Goal: Task Accomplishment & Management: Use online tool/utility

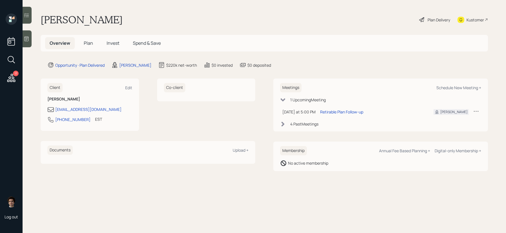
click at [419, 18] on icon at bounding box center [421, 19] width 7 height 7
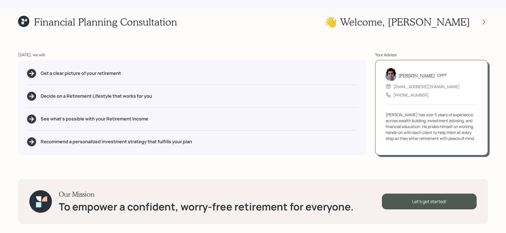
click at [483, 23] on icon at bounding box center [484, 22] width 6 height 6
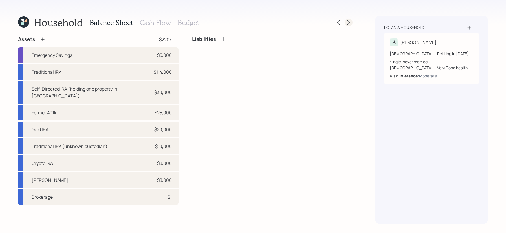
click at [349, 25] on icon at bounding box center [349, 23] width 6 height 6
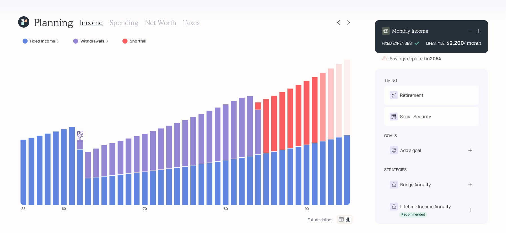
click at [349, 24] on icon at bounding box center [348, 22] width 2 height 5
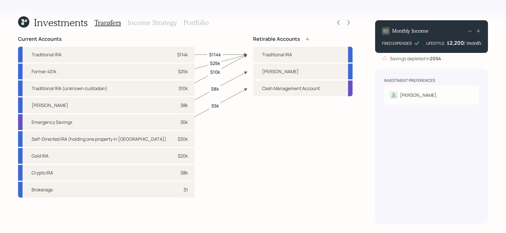
click at [333, 22] on div "Investments Transfers Income Strategy Portfolio" at bounding box center [185, 23] width 334 height 14
click at [336, 22] on icon at bounding box center [339, 23] width 6 height 6
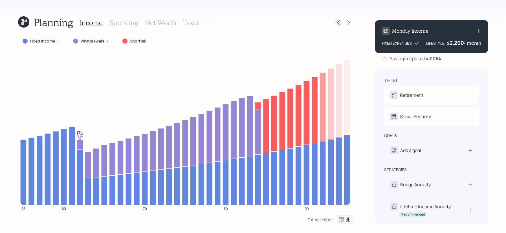
click at [339, 22] on icon at bounding box center [339, 23] width 6 height 6
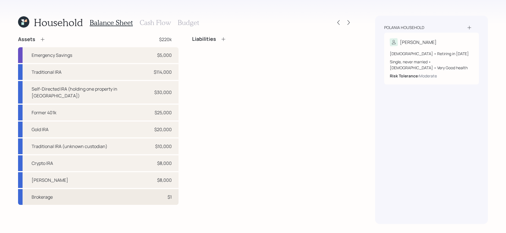
click at [118, 194] on div "Brokerage $1" at bounding box center [98, 197] width 160 height 16
select select "taxable"
select select "balanced"
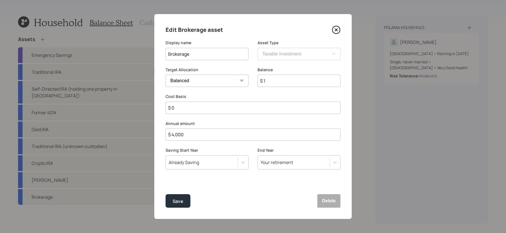
click at [335, 28] on icon at bounding box center [336, 30] width 8 height 8
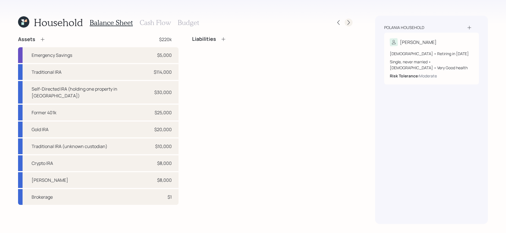
click at [346, 22] on icon at bounding box center [349, 23] width 6 height 6
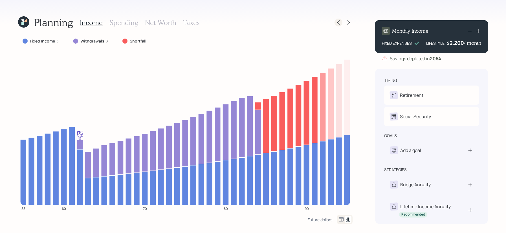
click at [340, 25] on icon at bounding box center [339, 23] width 6 height 6
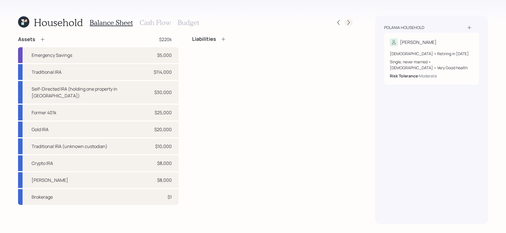
click at [349, 21] on icon at bounding box center [348, 22] width 2 height 5
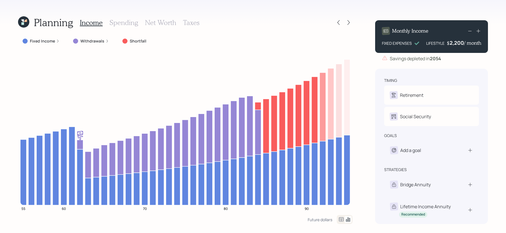
click at [349, 21] on icon at bounding box center [348, 22] width 2 height 5
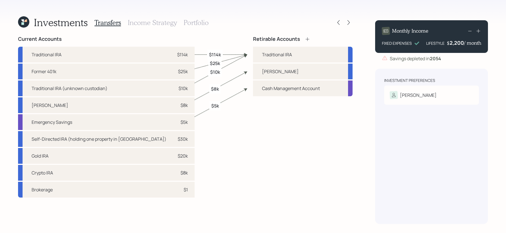
click at [349, 21] on icon at bounding box center [348, 22] width 2 height 5
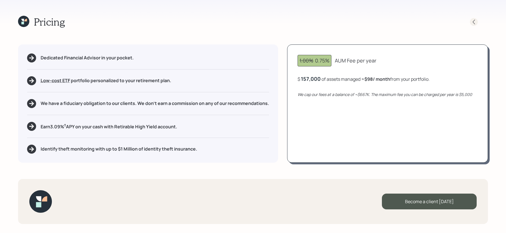
click at [475, 19] on icon at bounding box center [474, 22] width 6 height 6
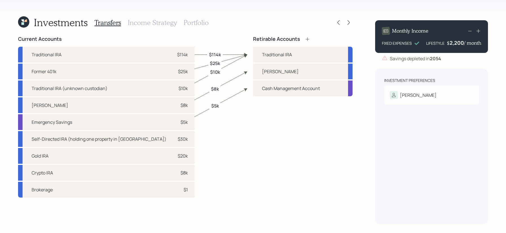
click at [335, 19] on div at bounding box center [343, 23] width 18 height 8
click at [339, 20] on icon at bounding box center [339, 23] width 6 height 6
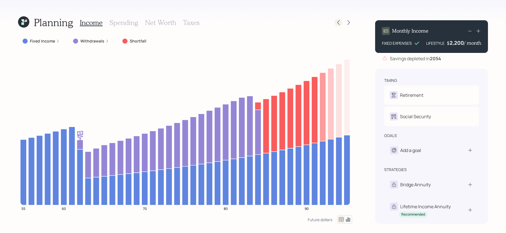
click at [338, 23] on icon at bounding box center [339, 23] width 6 height 6
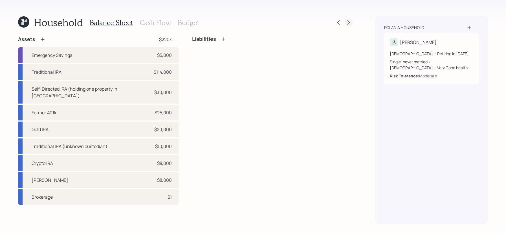
click at [348, 23] on icon at bounding box center [348, 22] width 2 height 5
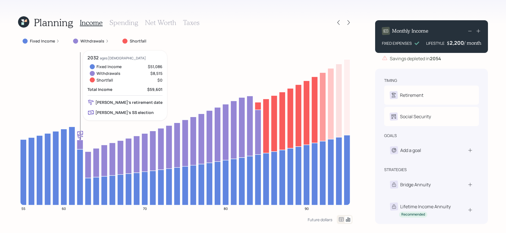
click at [81, 143] on icon at bounding box center [80, 144] width 6 height 9
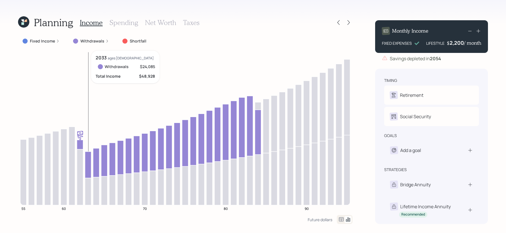
click at [86, 157] on icon at bounding box center [88, 165] width 6 height 27
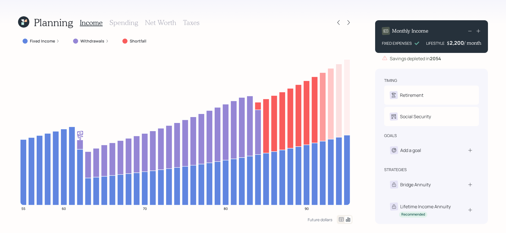
click at [337, 27] on div "Planning Income Spending Net Worth Taxes" at bounding box center [185, 23] width 334 height 14
click at [337, 24] on icon at bounding box center [339, 23] width 6 height 6
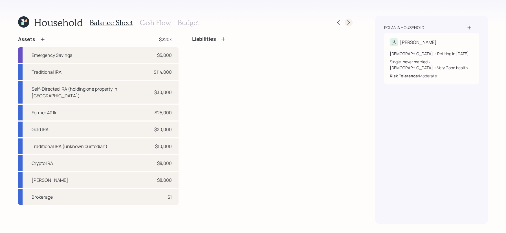
click at [347, 23] on icon at bounding box center [349, 23] width 6 height 6
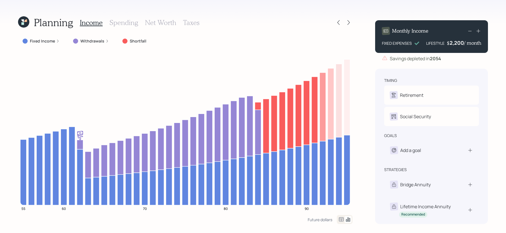
click at [347, 23] on icon at bounding box center [349, 23] width 6 height 6
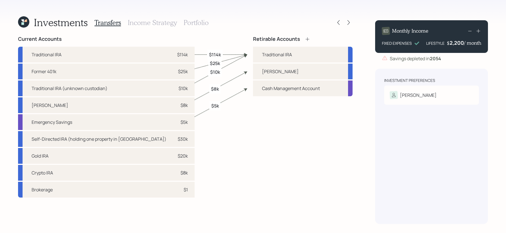
click at [194, 21] on h3 "Portfolio" at bounding box center [196, 23] width 25 height 8
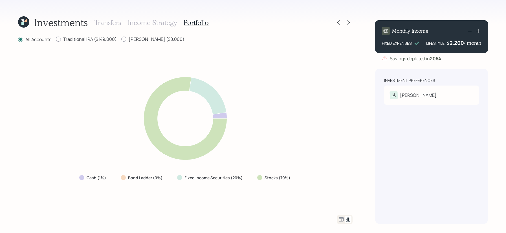
click at [341, 219] on icon at bounding box center [341, 220] width 5 height 4
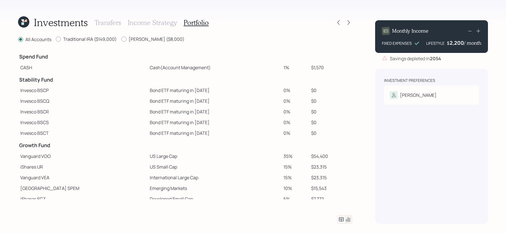
scroll to position [80, 0]
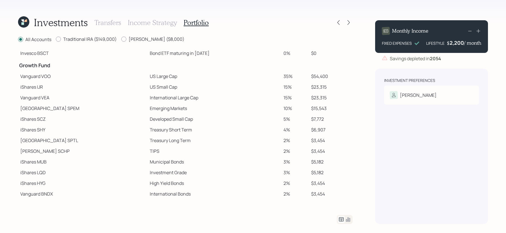
click at [22, 24] on icon at bounding box center [22, 23] width 3 height 3
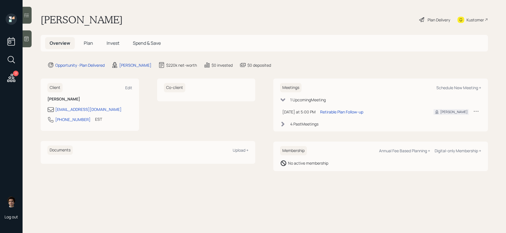
click at [70, 41] on h5 "Overview" at bounding box center [60, 43] width 30 height 12
click at [96, 40] on h5 "Plan" at bounding box center [88, 43] width 18 height 12
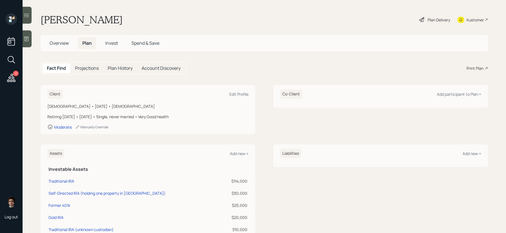
click at [90, 42] on span "Plan" at bounding box center [86, 43] width 9 height 6
click at [477, 67] on div "Print Plan" at bounding box center [474, 68] width 17 height 6
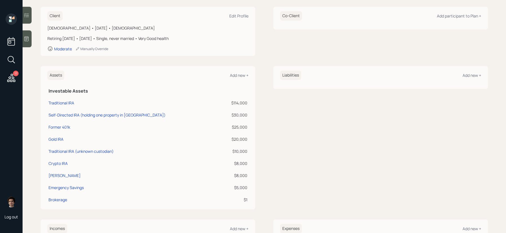
scroll to position [79, 0]
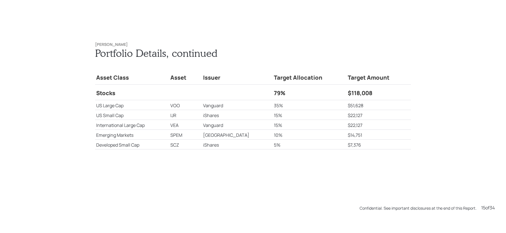
scroll to position [3269, 0]
